Goal: Information Seeking & Learning: Learn about a topic

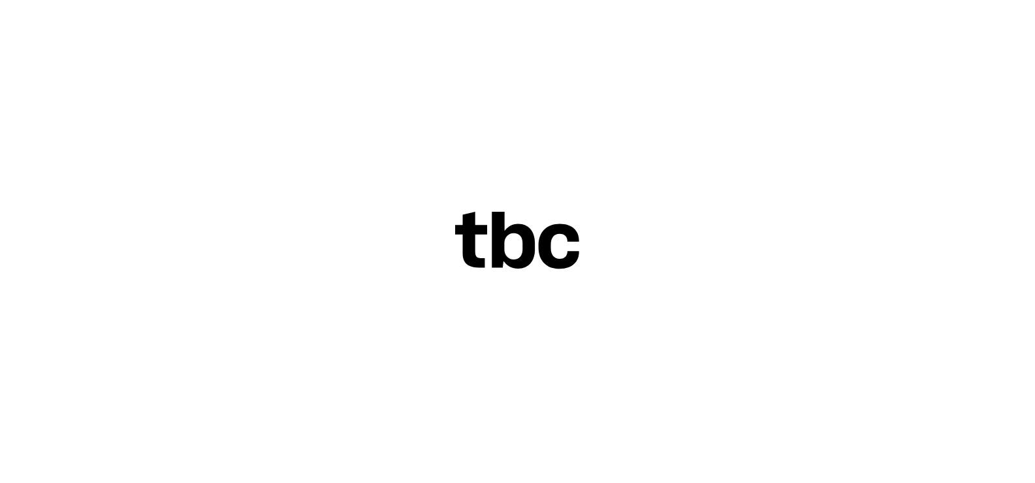
scroll to position [53, 0]
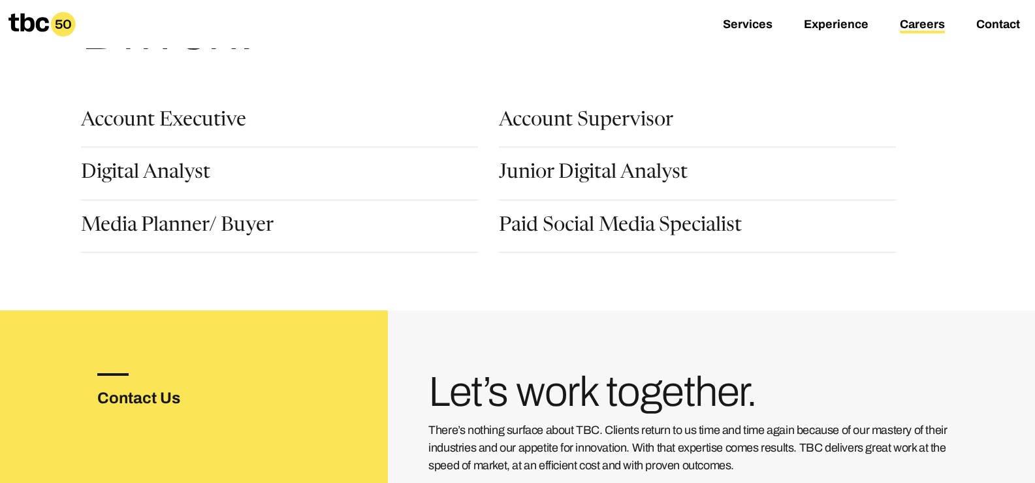
scroll to position [131, 0]
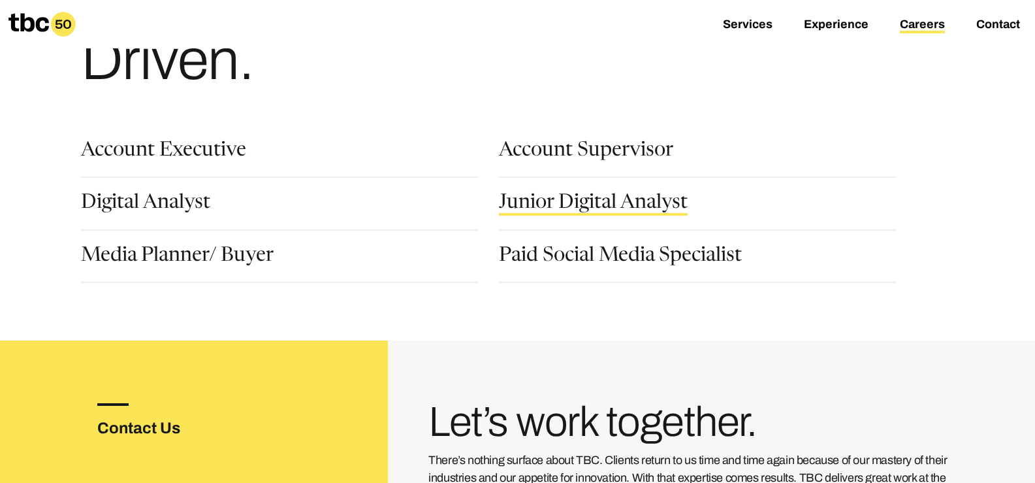
click at [591, 202] on link "Junior Digital Analyst" at bounding box center [593, 204] width 189 height 22
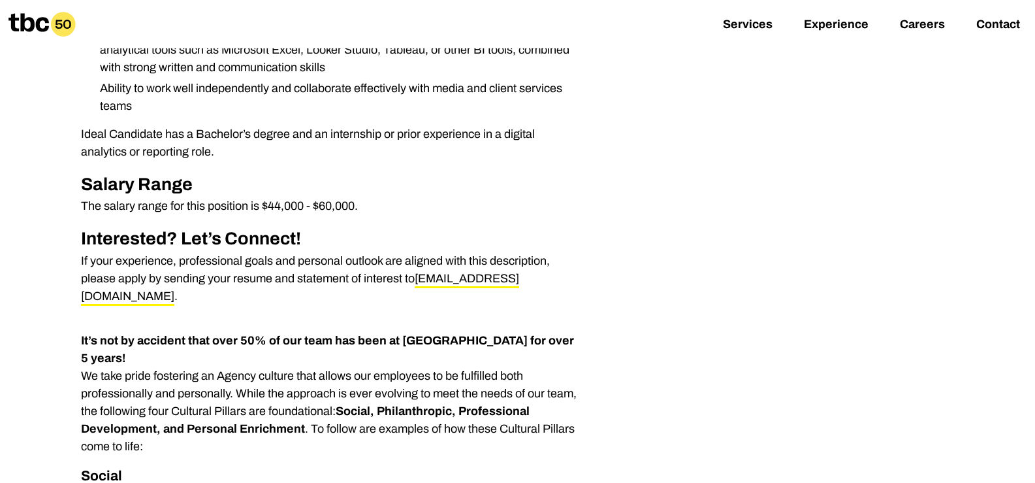
scroll to position [784, 0]
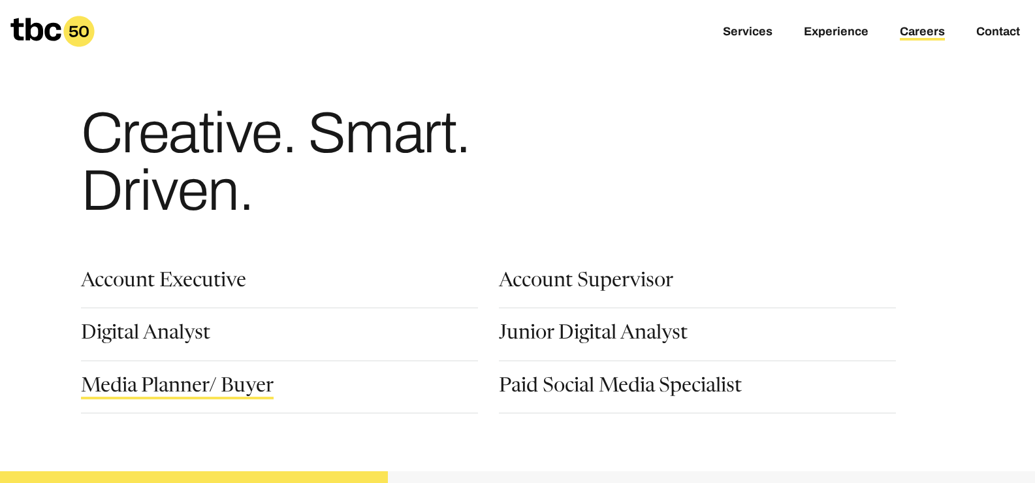
click at [191, 385] on link "Media Planner/ Buyer" at bounding box center [177, 388] width 193 height 22
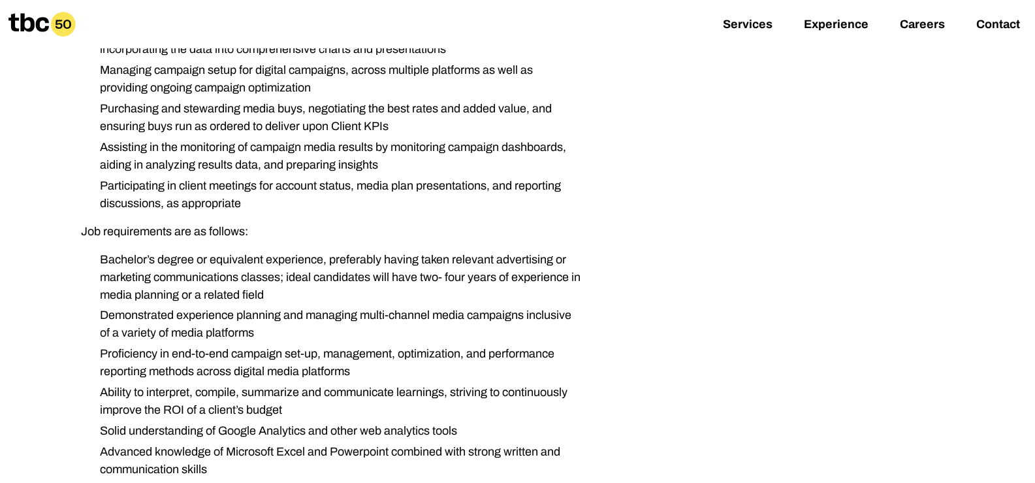
scroll to position [588, 0]
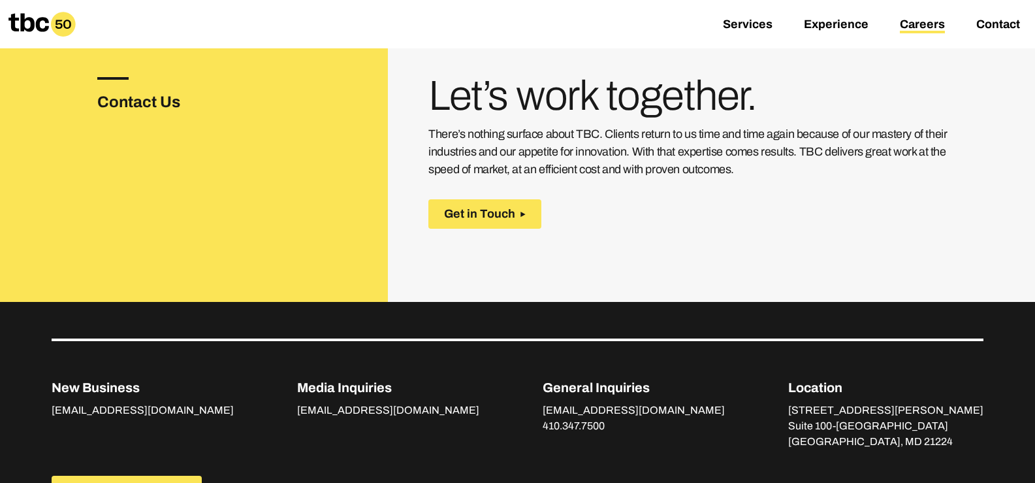
scroll to position [457, 0]
